Goal: Task Accomplishment & Management: Use online tool/utility

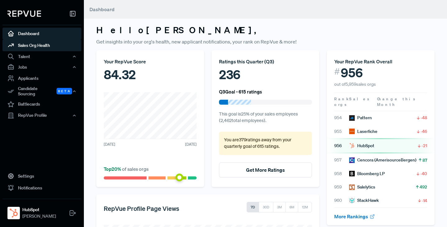
click at [32, 46] on link "Sales Org Health" at bounding box center [41, 45] width 79 height 12
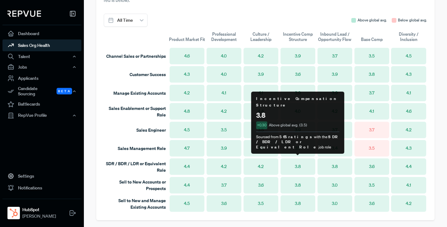
scroll to position [414, 0]
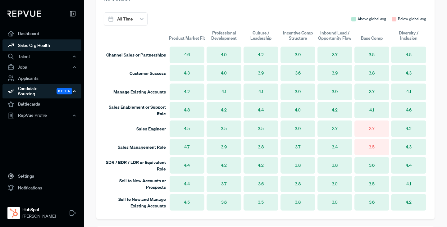
click at [36, 89] on div "Candidate Sourcing Beta" at bounding box center [41, 91] width 79 height 14
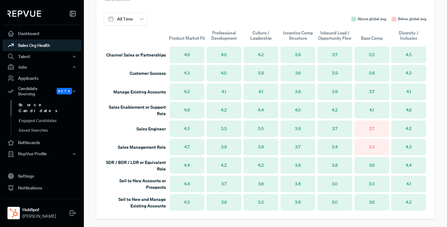
click at [36, 100] on link "Source Candidates" at bounding box center [50, 108] width 79 height 16
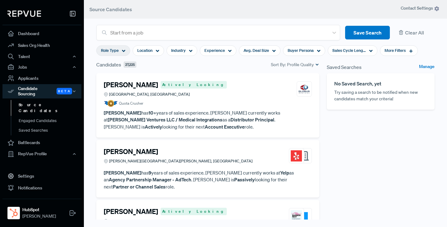
click at [126, 52] on div "Role Type" at bounding box center [113, 50] width 34 height 11
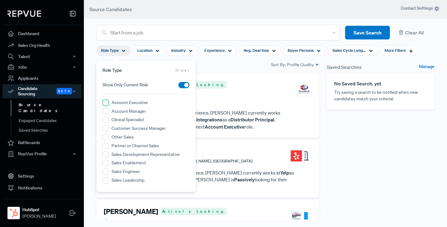
click at [105, 104] on Executive "Account Executive" at bounding box center [106, 103] width 6 height 6
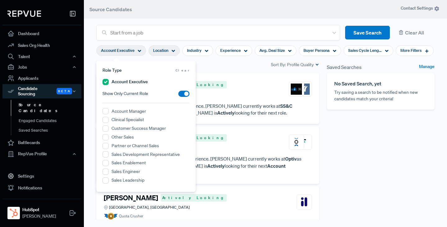
click at [173, 51] on use at bounding box center [173, 51] width 3 height 2
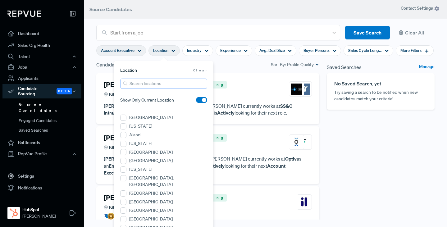
click at [149, 84] on input "search" at bounding box center [163, 84] width 87 height 10
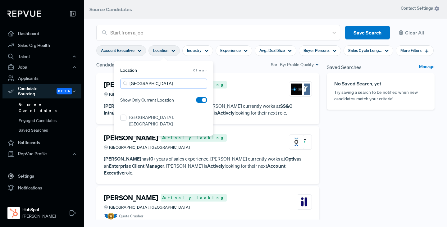
type input "[GEOGRAPHIC_DATA]"
click at [200, 99] on span at bounding box center [201, 100] width 11 height 6
click at [196, 102] on input "checkbox" at bounding box center [196, 102] width 0 height 0
click at [123, 117] on IL "[GEOGRAPHIC_DATA], [GEOGRAPHIC_DATA]" at bounding box center [123, 118] width 6 height 6
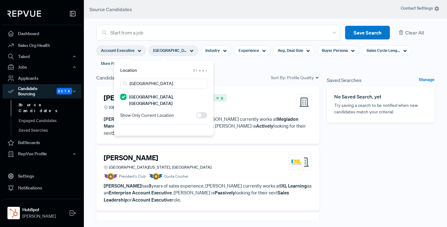
click at [233, 72] on section "Account Executive [GEOGRAPHIC_DATA], [GEOGRAPHIC_DATA] Industry Experience Avg.…" at bounding box center [265, 57] width 339 height 34
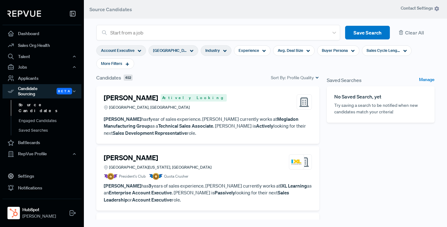
click at [224, 50] on use at bounding box center [225, 51] width 3 height 2
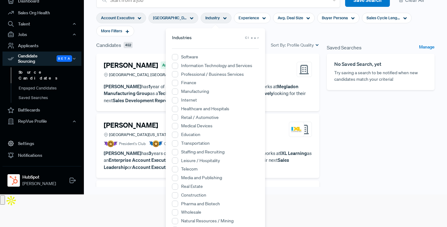
scroll to position [34, 0]
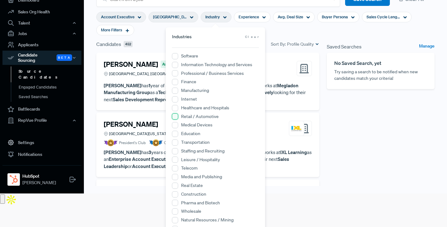
click at [175, 116] on Automotive "Retail / Automotive" at bounding box center [175, 116] width 6 height 6
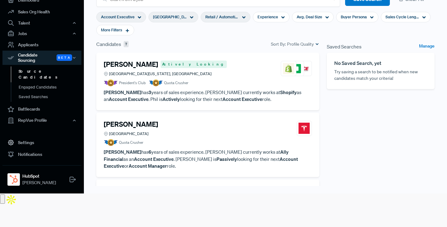
click at [280, 32] on section "Account Executive [GEOGRAPHIC_DATA], [GEOGRAPHIC_DATA] Retail / Automotive Expe…" at bounding box center [265, 24] width 339 height 34
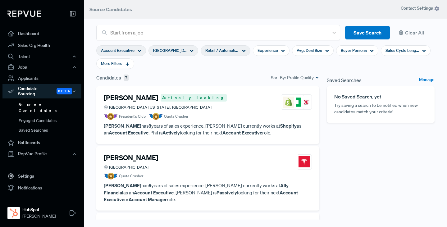
click at [194, 116] on article "President's Club Quota Crusher" at bounding box center [208, 116] width 208 height 7
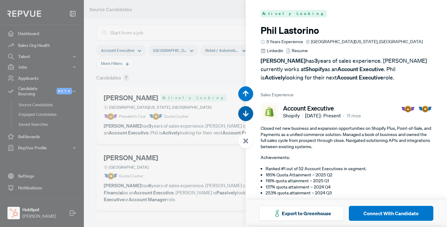
click at [245, 114] on icon "button" at bounding box center [246, 114] width 6 height 6
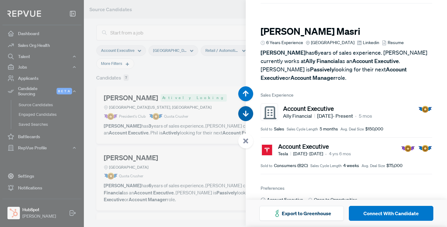
scroll to position [227, 0]
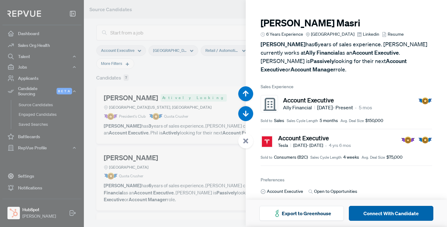
click at [394, 211] on button "Connect With Candidate" at bounding box center [391, 213] width 85 height 15
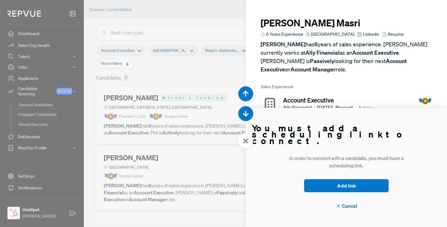
click at [213, 15] on div at bounding box center [223, 113] width 447 height 227
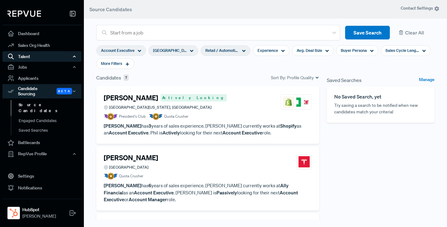
click at [27, 56] on div "Talent" at bounding box center [41, 56] width 79 height 11
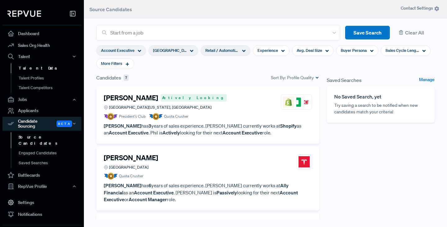
click at [29, 69] on link "Talent Data" at bounding box center [50, 68] width 79 height 10
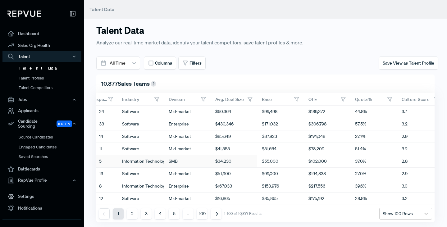
scroll to position [0, 272]
